Goal: Find specific page/section

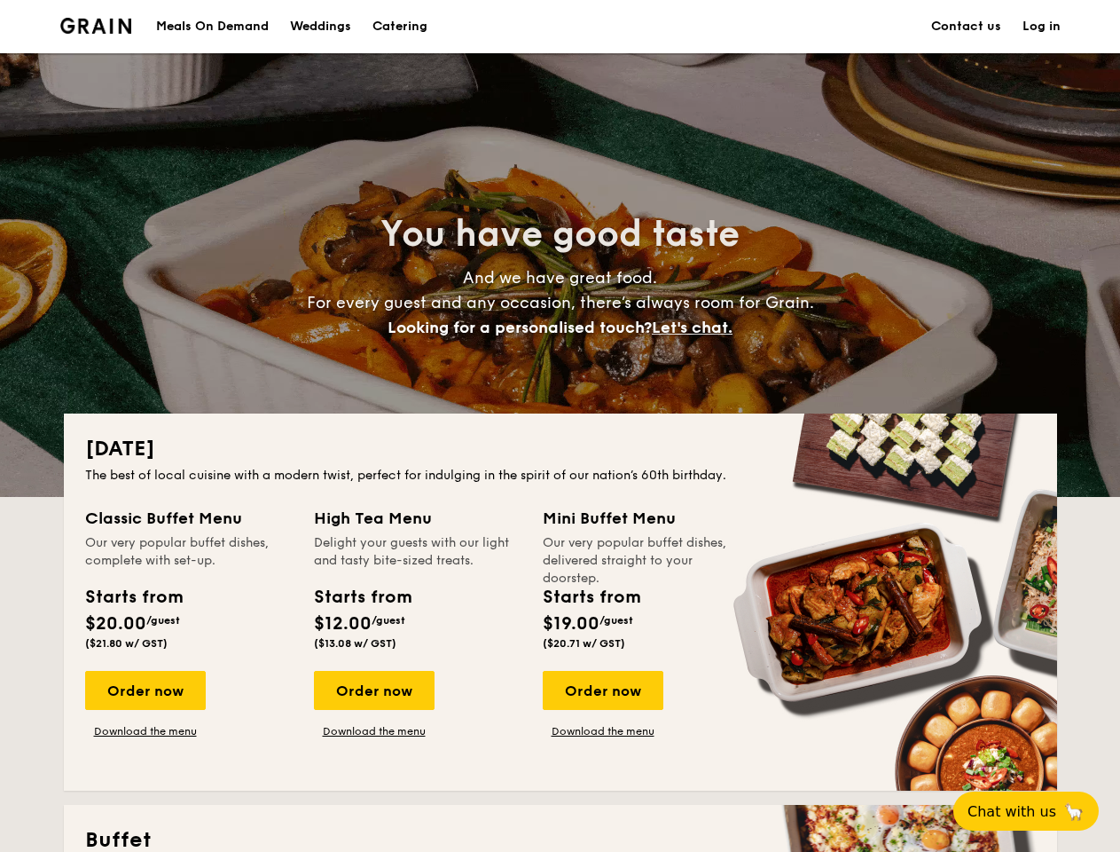
click at [560, 426] on div "[DATE] The best of local cuisine with a modern twist, perfect for indulging in …" at bounding box center [561, 601] width 994 height 377
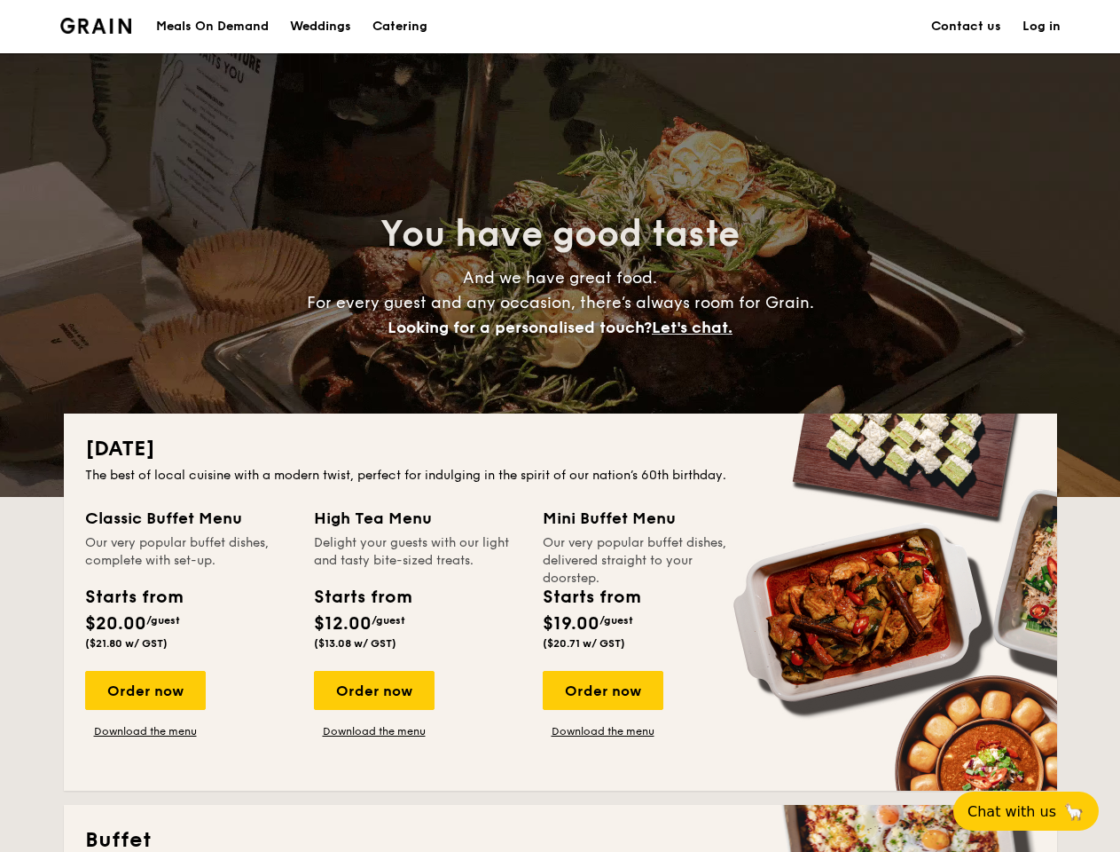
click at [1041, 27] on link "Log in" at bounding box center [1042, 26] width 38 height 53
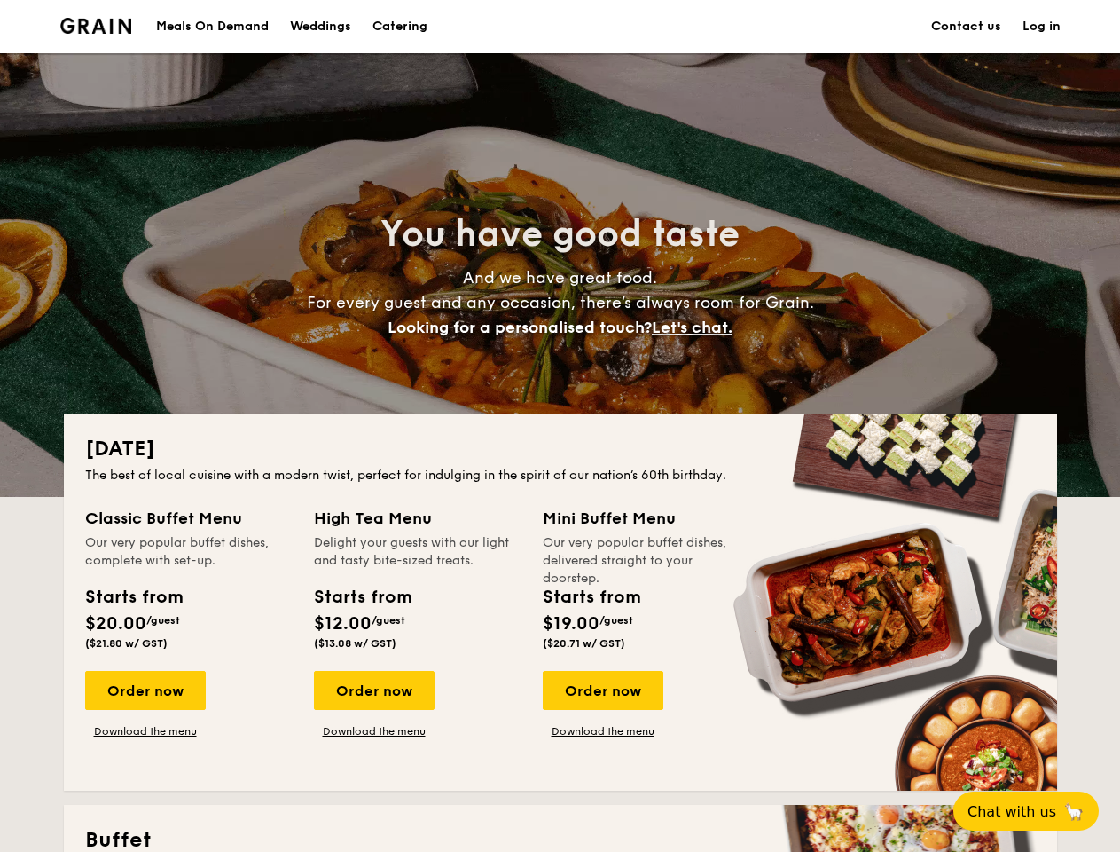
click at [697, 327] on span "Let's chat." at bounding box center [692, 328] width 81 height 20
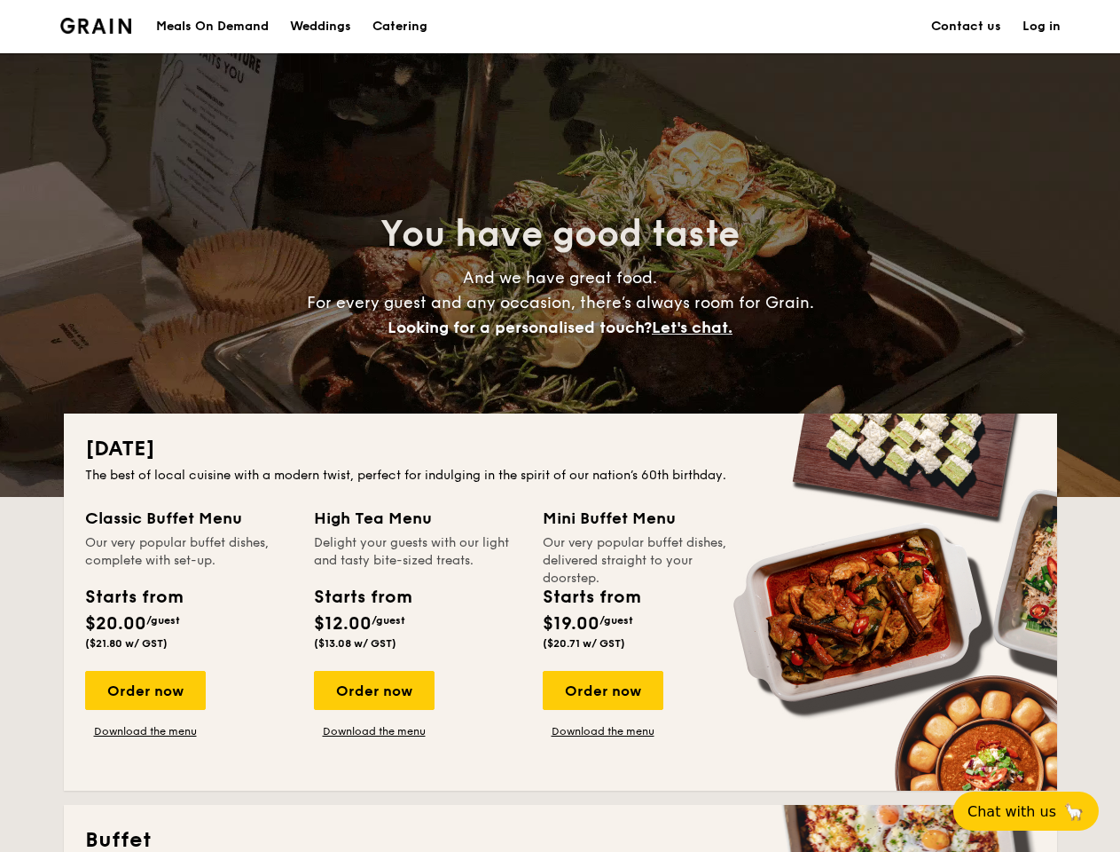
click at [145, 826] on h2 "Buffet" at bounding box center [560, 840] width 951 height 28
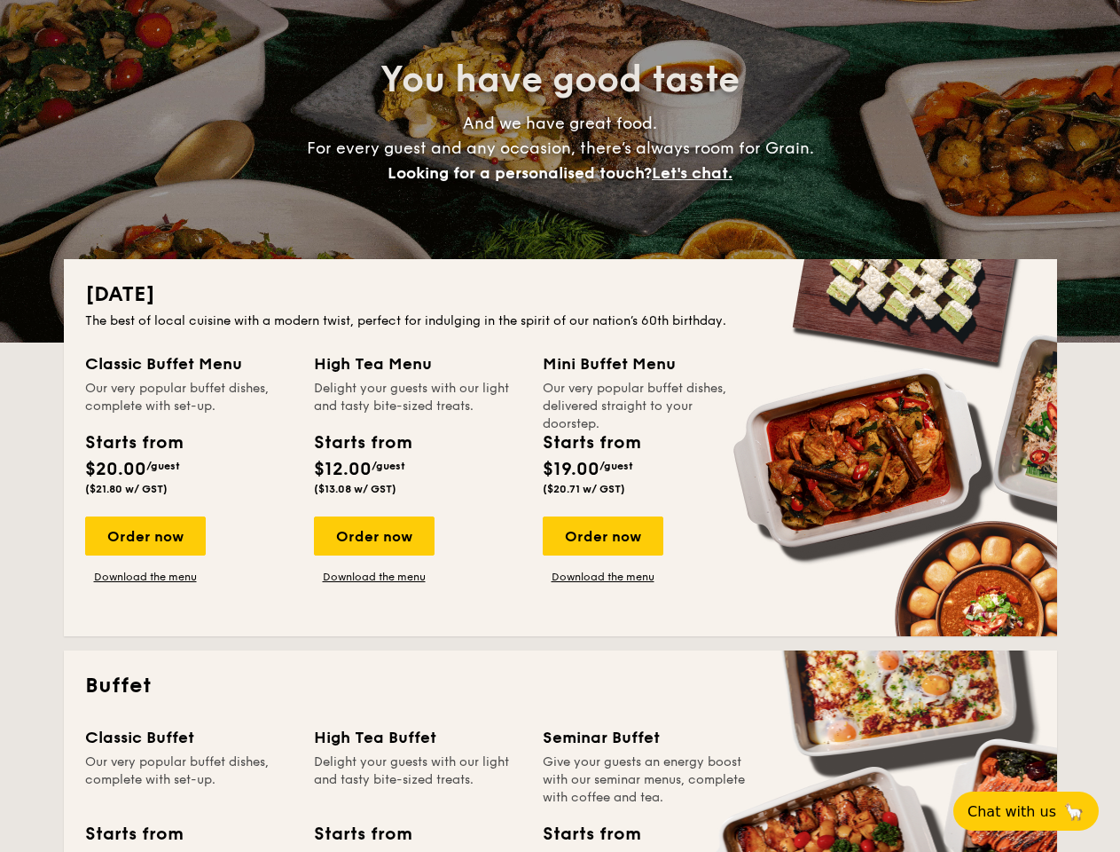
click at [1036, 811] on span "Chat with us" at bounding box center [1012, 811] width 89 height 17
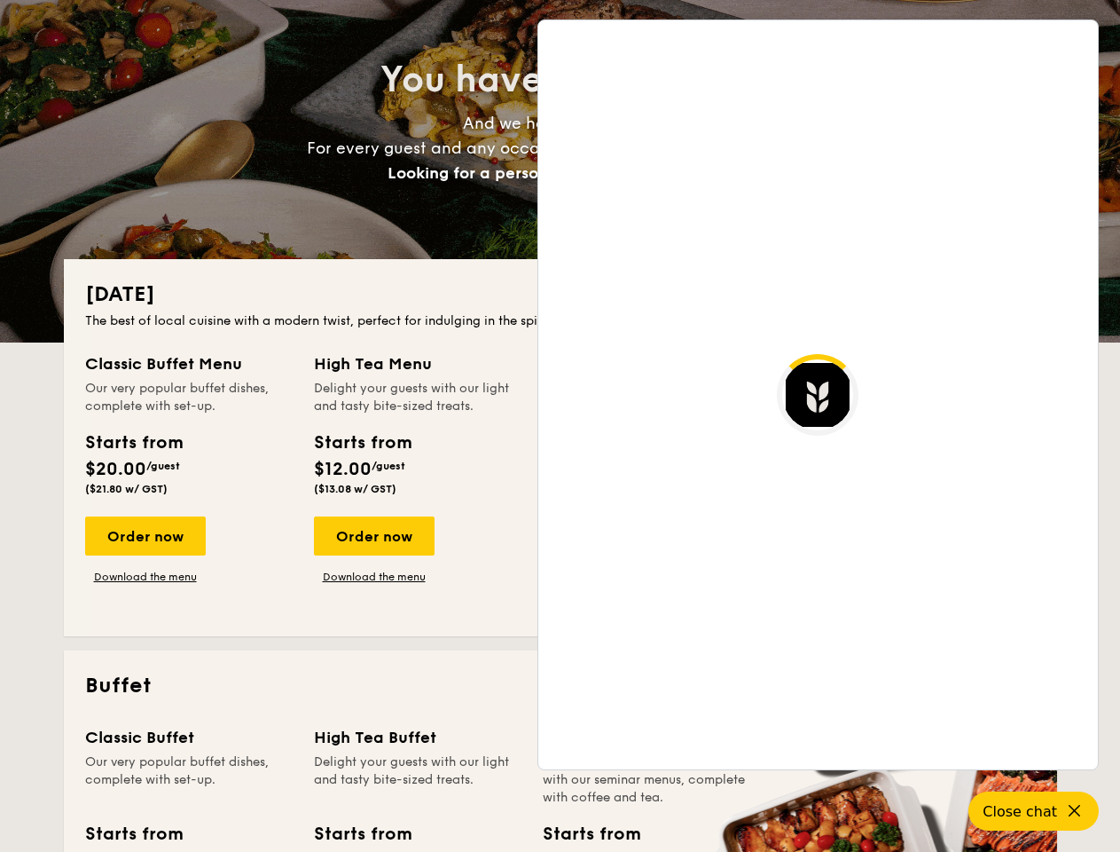
scroll to position [3436, 0]
